Goal: Task Accomplishment & Management: Manage account settings

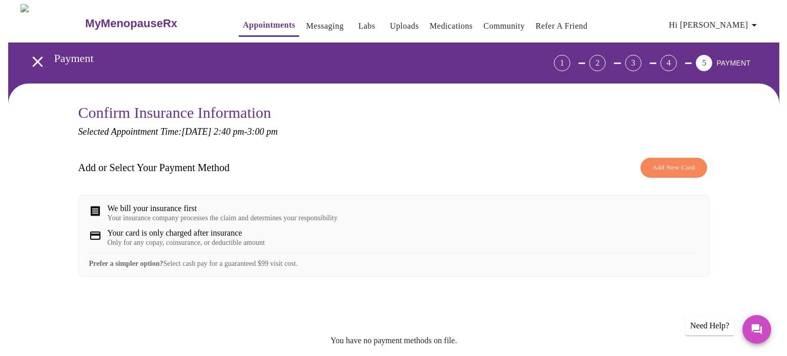
scroll to position [39, 0]
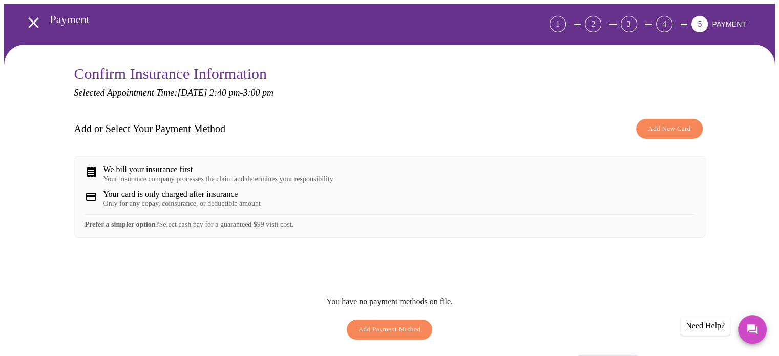
click at [659, 127] on span "Add New Card" at bounding box center [669, 129] width 43 height 12
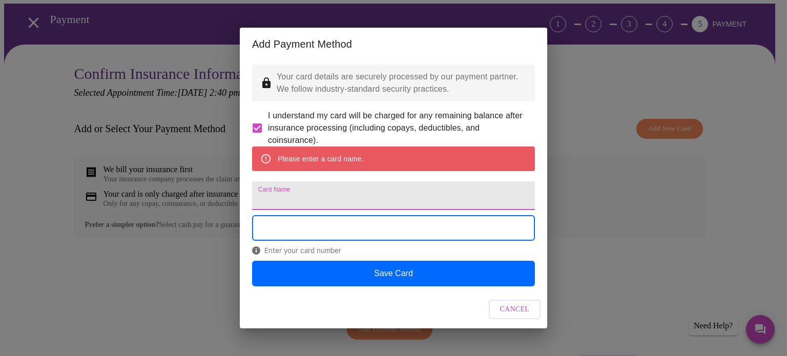
click at [285, 199] on input "Card Name" at bounding box center [393, 195] width 283 height 29
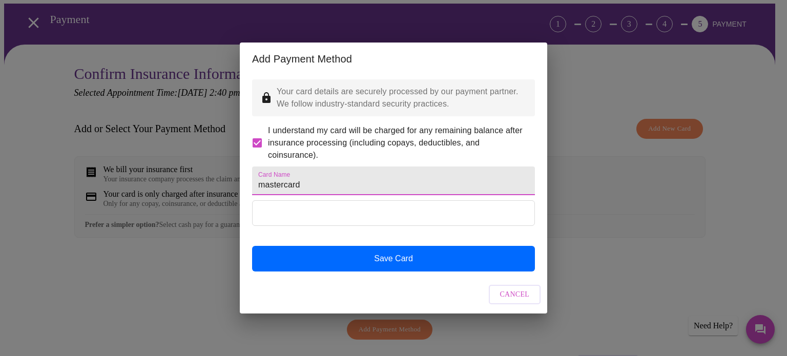
type input "mastercard"
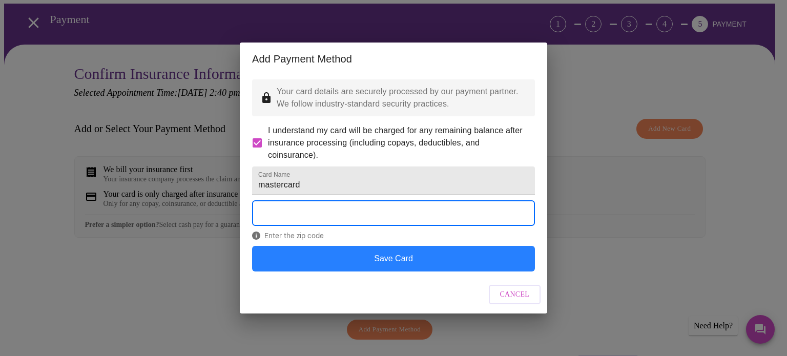
click at [399, 266] on button "Save Card" at bounding box center [393, 259] width 283 height 26
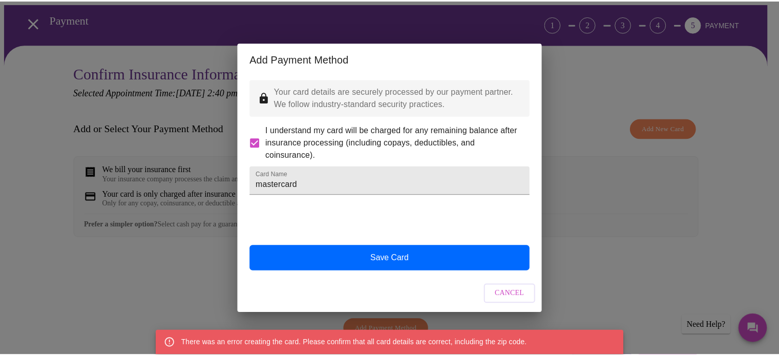
scroll to position [0, 0]
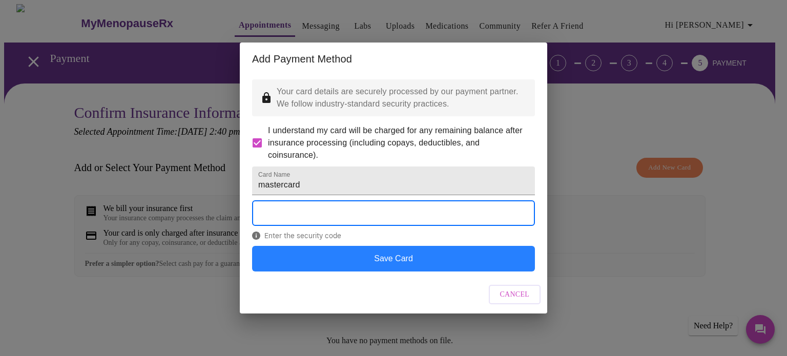
click at [382, 270] on button "Save Card" at bounding box center [393, 259] width 283 height 26
click at [391, 268] on button "Save Card" at bounding box center [393, 259] width 283 height 26
click at [382, 272] on button "Save Card" at bounding box center [393, 259] width 283 height 26
click at [387, 269] on button "Save Card" at bounding box center [393, 259] width 283 height 26
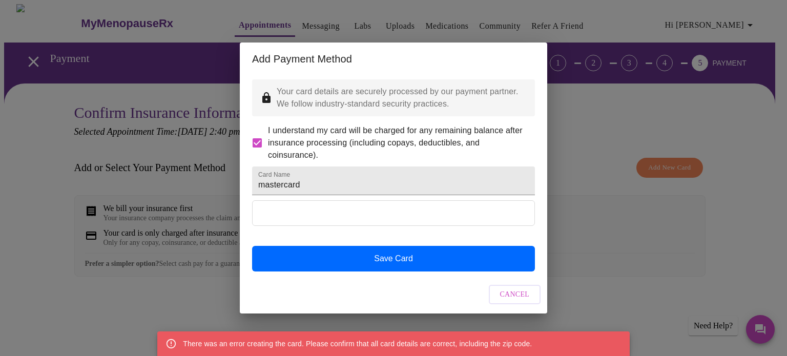
click at [602, 93] on div "Add Payment Method Your card details are securely processed by our payment part…" at bounding box center [393, 178] width 787 height 356
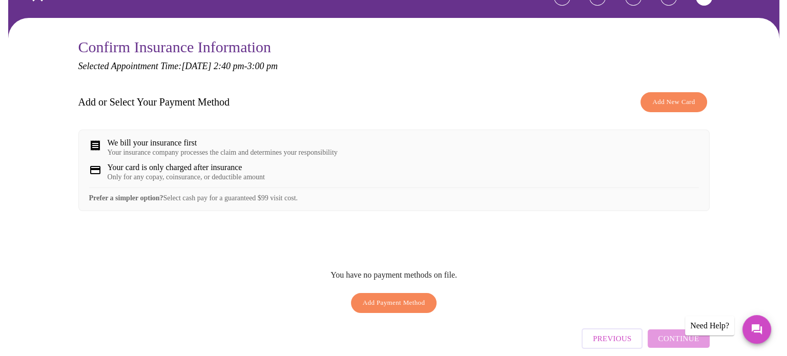
scroll to position [66, 0]
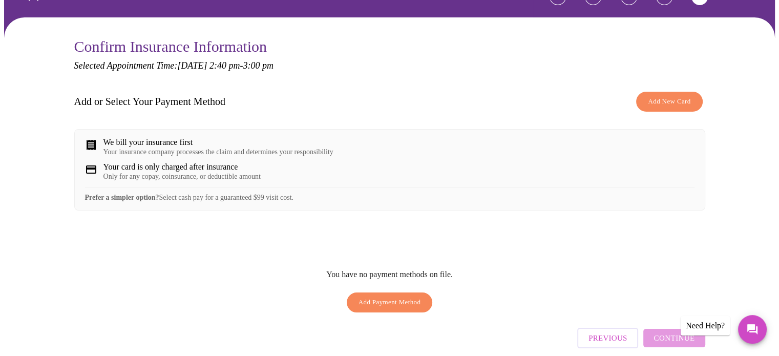
click at [391, 308] on span "Add Payment Method" at bounding box center [390, 303] width 63 height 12
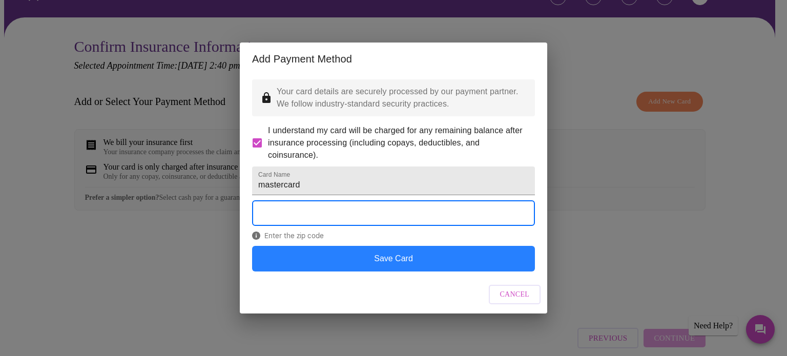
click at [382, 266] on button "Save Card" at bounding box center [393, 259] width 283 height 26
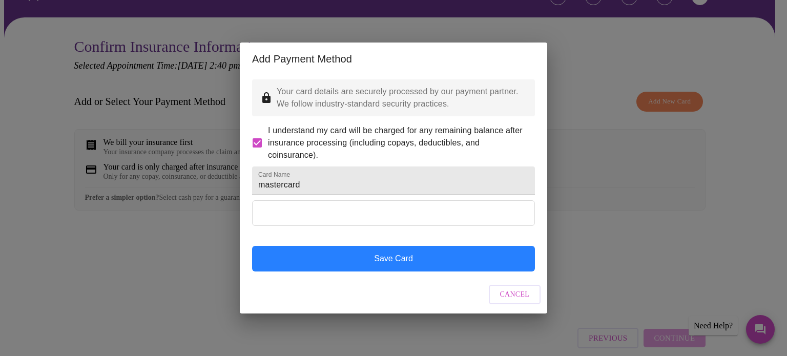
click at [419, 268] on button "Save Card" at bounding box center [393, 259] width 283 height 26
click at [428, 269] on button "Save Card" at bounding box center [393, 259] width 283 height 26
click at [350, 272] on button "Save Card" at bounding box center [393, 259] width 283 height 26
click at [420, 271] on button "Save Card" at bounding box center [393, 259] width 283 height 26
click at [363, 272] on button "Save Card" at bounding box center [393, 259] width 283 height 26
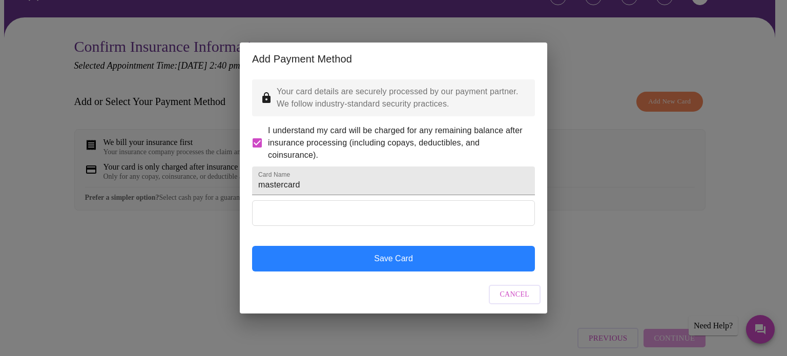
click at [347, 268] on button "Save Card" at bounding box center [393, 259] width 283 height 26
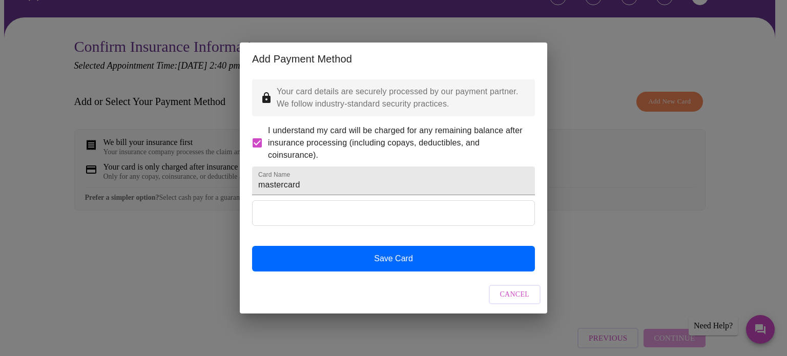
click at [520, 301] on span "Cancel" at bounding box center [515, 294] width 30 height 13
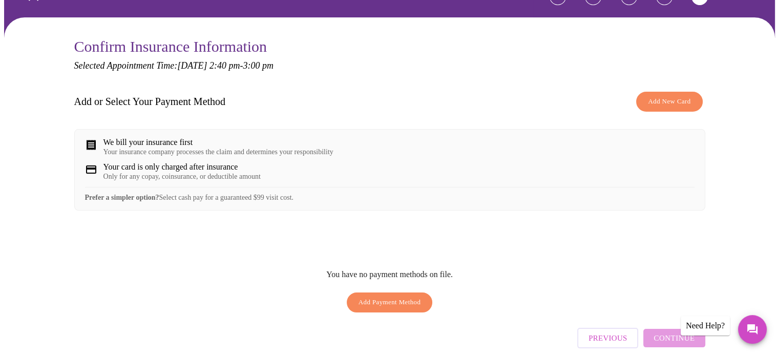
click at [697, 323] on div "Need Help?" at bounding box center [705, 325] width 49 height 19
click at [662, 96] on span "Add New Card" at bounding box center [669, 102] width 43 height 12
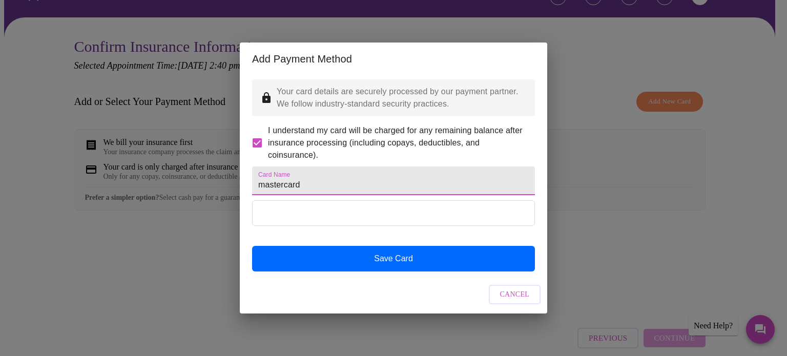
drag, startPoint x: 314, startPoint y: 189, endPoint x: 234, endPoint y: 200, distance: 81.2
click at [234, 200] on div "Add Payment Method Your card details are securely processed by our payment part…" at bounding box center [393, 178] width 787 height 356
type input "bc/bs"
click at [517, 301] on span "Cancel" at bounding box center [515, 294] width 30 height 13
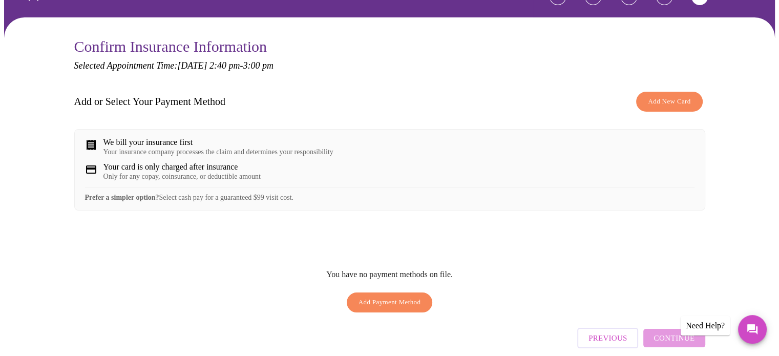
click at [700, 327] on div "Need Help?" at bounding box center [705, 325] width 49 height 19
click at [752, 327] on icon "Messages" at bounding box center [753, 329] width 10 height 10
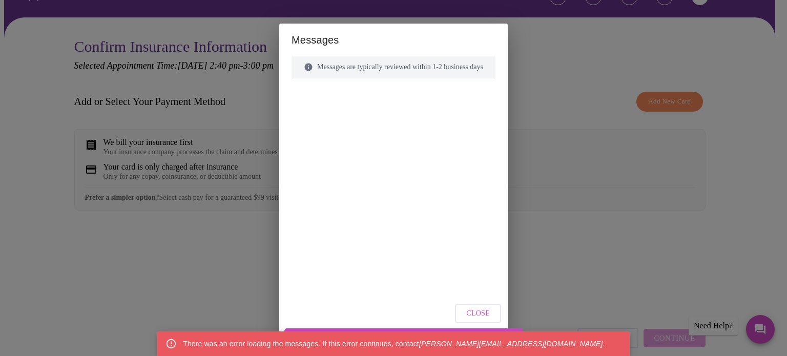
click at [484, 313] on div "Join the conversation to be notified and to respond" at bounding box center [403, 332] width 807 height 49
click at [326, 62] on div "Messages are typically reviewed within 1-2 business days" at bounding box center [394, 67] width 204 height 22
click at [484, 309] on div "Join the conversation to be notified and to respond" at bounding box center [403, 332] width 807 height 49
